Goal: Task Accomplishment & Management: Manage account settings

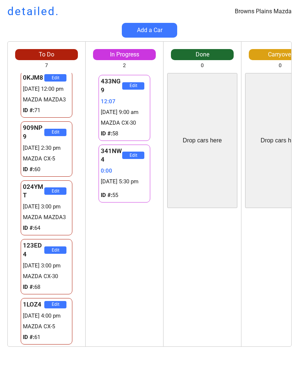
scroll to position [118, 0]
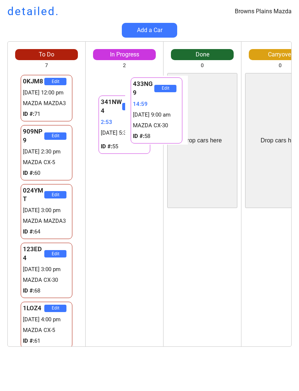
click at [206, 226] on div "Edit" at bounding box center [201, 279] width 77 height 135
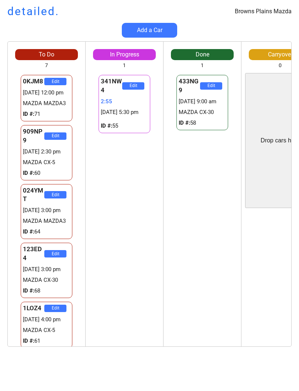
click at [134, 242] on div "341NW4 Edit 2:55 [DATE] 5:30 pm ID #: 55 341NW4 Edit 2:55 [DATE] 5:30 pm ID #: …" at bounding box center [124, 209] width 77 height 273
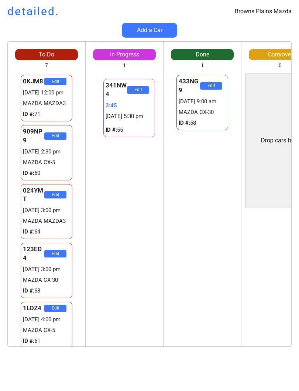
click at [148, 214] on div "341NW4 Edit 3:48 [DATE] 5:30 pm ID #: 55 341NW4 Edit 3:48 [DATE] 5:30 pm ID #: …" at bounding box center [124, 209] width 77 height 273
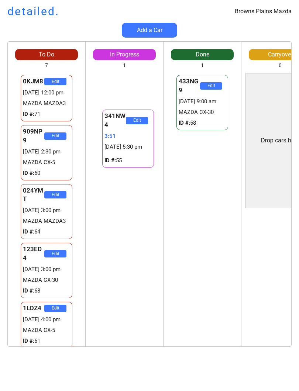
click at [115, 204] on div "341NW4 Edit 3:53 [DATE] 5:30 pm ID #: 55 341NW4 Edit 3:53 [DATE] 5:30 pm ID #: …" at bounding box center [124, 209] width 77 height 273
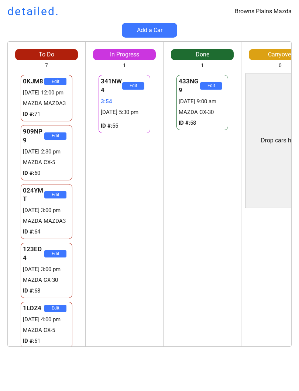
click at [295, 388] on div "Browns Plains Mazda detailed. Add a Car To Do 7 Drop cars here 422NW4 Edit 2933…" at bounding box center [149, 195] width 299 height 391
click at [126, 186] on div "341NW4 Edit 3:56 [DATE] 5:30 pm ID #: 55 341NW4 Edit 3:56 [DATE] 5:30 pm ID #: …" at bounding box center [124, 209] width 77 height 273
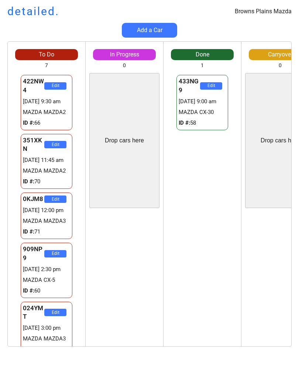
scroll to position [0, 0]
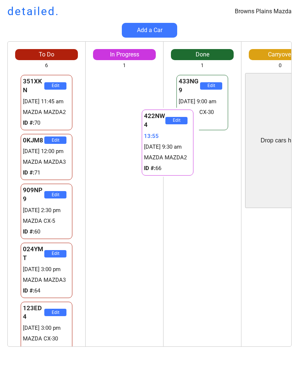
click at [212, 169] on div "433NG9 Edit [DATE] 9:00 am MAZDA CX-30 ID #: 58 341NW4 Edit [DATE] 5:30 pm ID #…" at bounding box center [201, 209] width 77 height 273
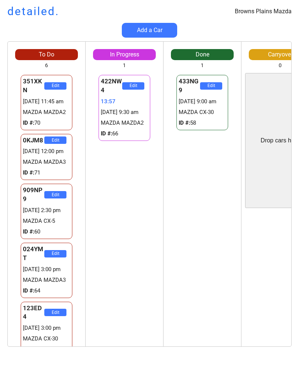
click at [216, 168] on div "433NG9 Edit [DATE] 9:00 am MAZDA CX-30 ID #: 58 341NW4 Edit [DATE] 5:30 pm ID #…" at bounding box center [201, 209] width 77 height 273
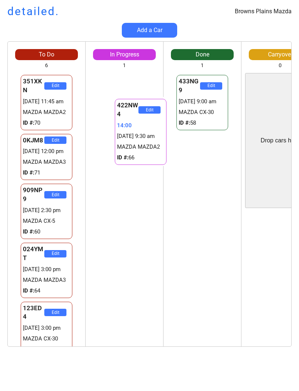
click at [121, 122] on div "14:00" at bounding box center [140, 126] width 47 height 8
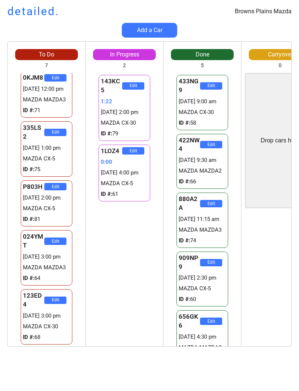
scroll to position [118, 0]
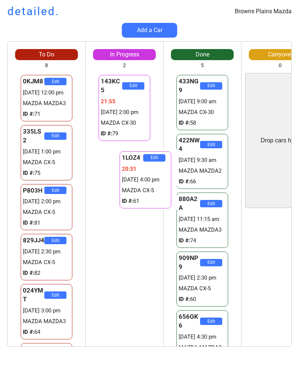
click at [126, 233] on div "143KC5 Edit 21:55 [DATE] 2:00 pm MAZDA CX-30 ID #: 79 1LOZ4 Edit 20:32 [DATE] 4…" at bounding box center [124, 209] width 77 height 273
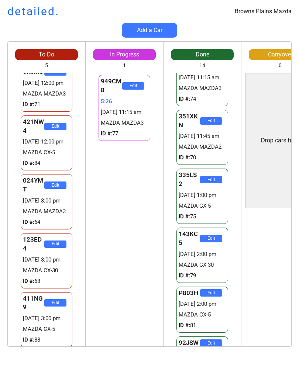
scroll to position [0, 0]
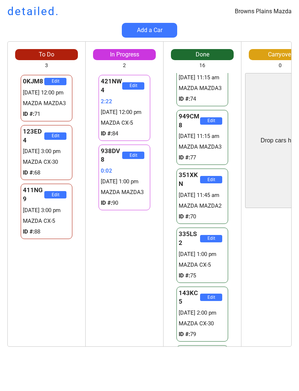
click at [298, 387] on div "Browns Plains Mazda detailed. Add a Car To Do 3 Drop cars here 0KJM8 Edit 29331…" at bounding box center [149, 195] width 299 height 391
click at [280, 388] on div "Browns Plains Mazda detailed. Add a Car To Do 3 Drop cars here 0KJM8 Edit 29331…" at bounding box center [149, 195] width 299 height 391
